Goal: Task Accomplishment & Management: Use online tool/utility

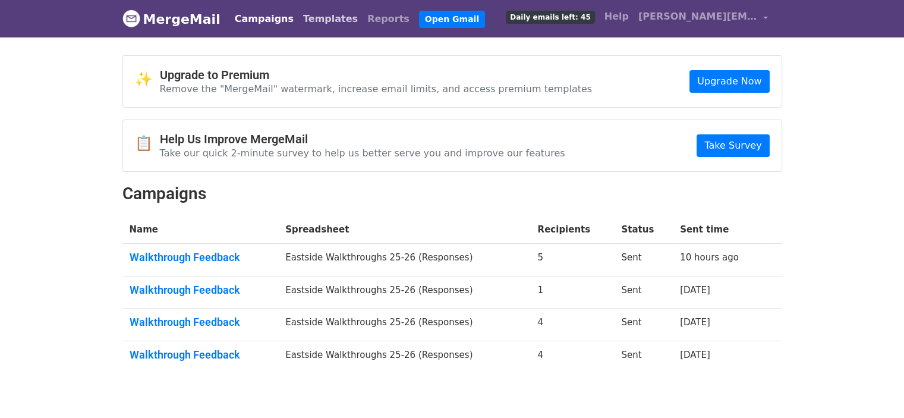
click at [300, 23] on link "Templates" at bounding box center [330, 19] width 64 height 24
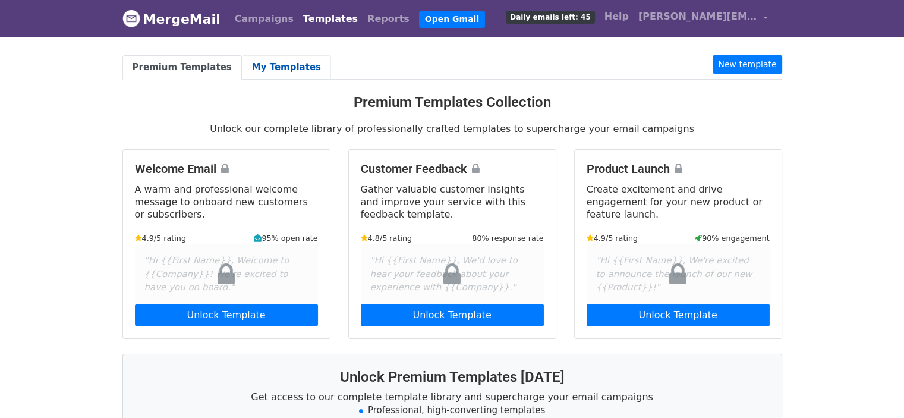
click at [250, 64] on link "My Templates" at bounding box center [286, 67] width 89 height 24
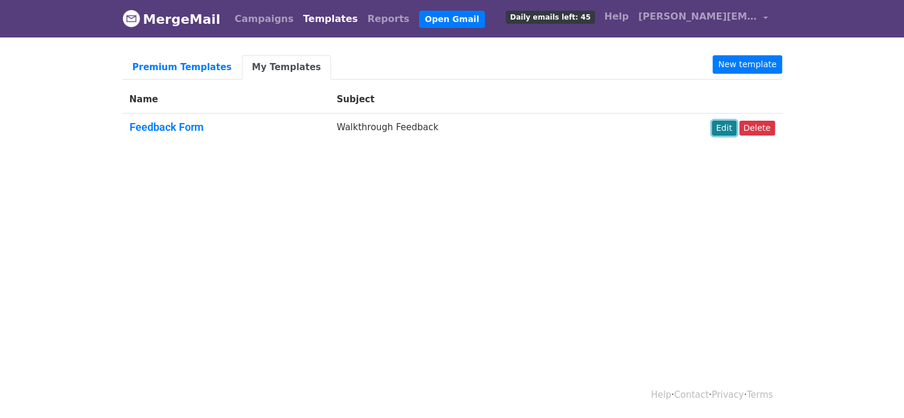
click at [726, 127] on link "Edit" at bounding box center [724, 128] width 24 height 15
